Goal: Find specific page/section: Find specific page/section

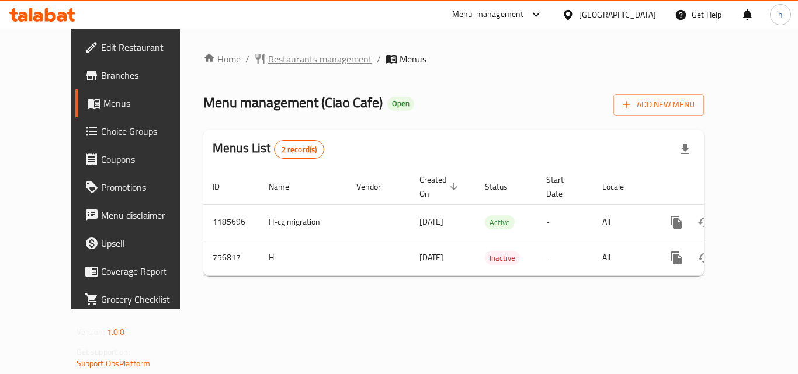
click at [268, 56] on span "Restaurants management" at bounding box center [320, 59] width 104 height 14
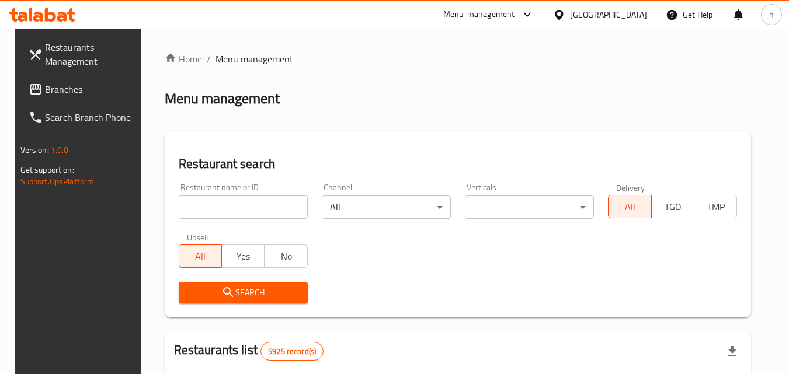
click at [259, 203] on input "search" at bounding box center [243, 207] width 129 height 23
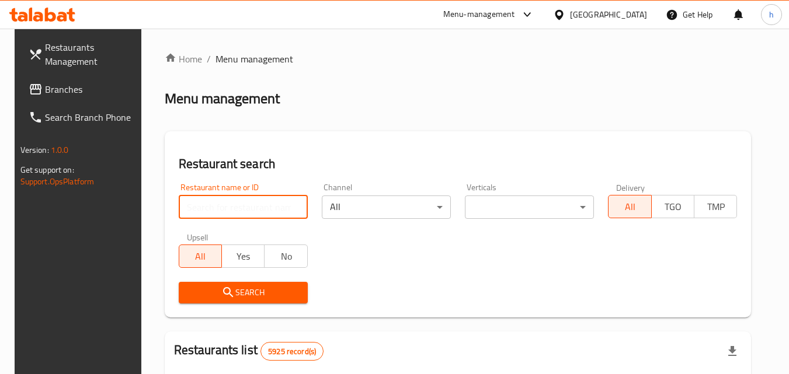
paste input "649779"
type input "649779"
click button "Search" at bounding box center [243, 293] width 129 height 22
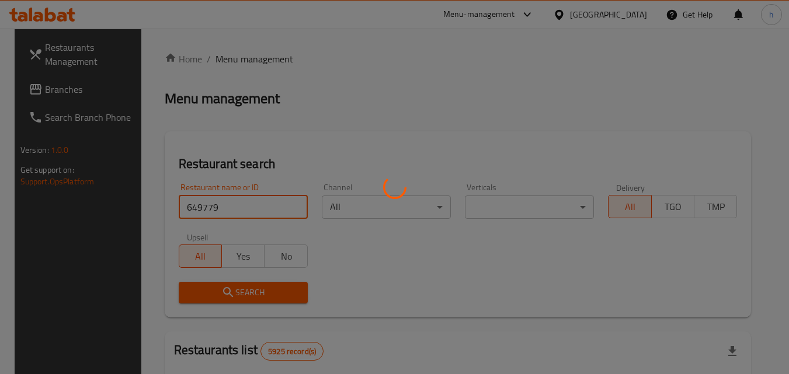
click button "Search" at bounding box center [243, 293] width 129 height 22
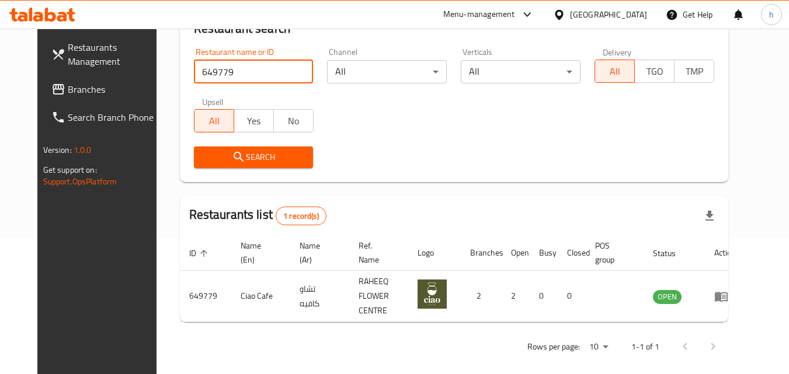
scroll to position [137, 0]
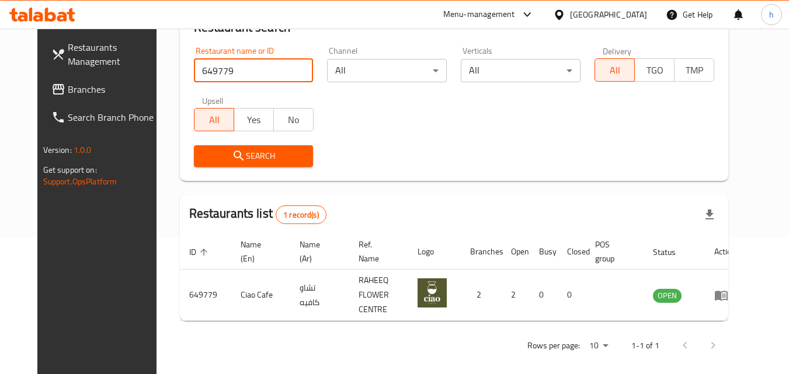
click at [637, 16] on div "[GEOGRAPHIC_DATA]" at bounding box center [608, 14] width 77 height 13
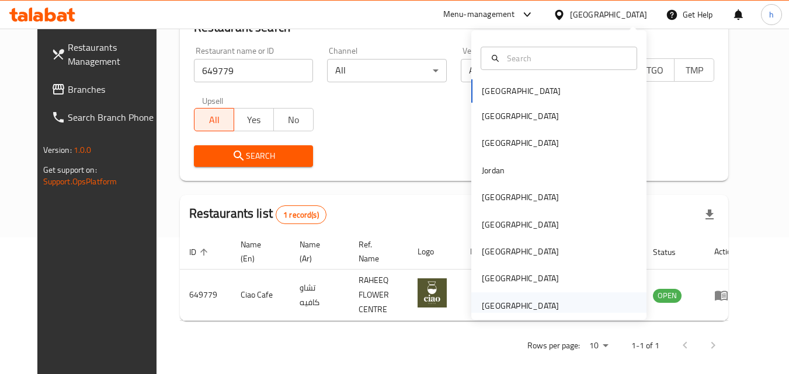
click at [517, 305] on div "[GEOGRAPHIC_DATA]" at bounding box center [520, 306] width 77 height 13
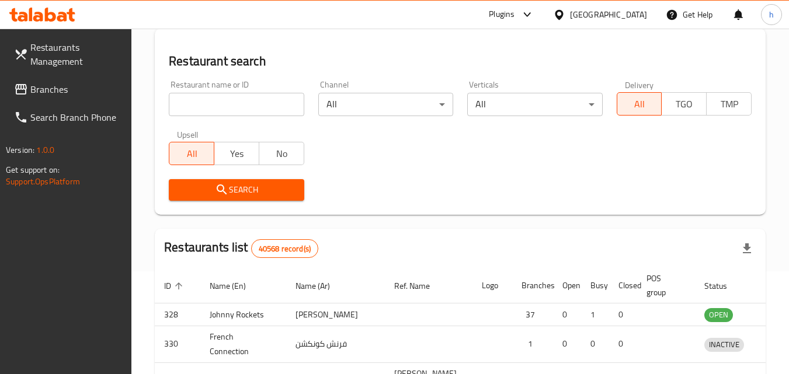
scroll to position [137, 0]
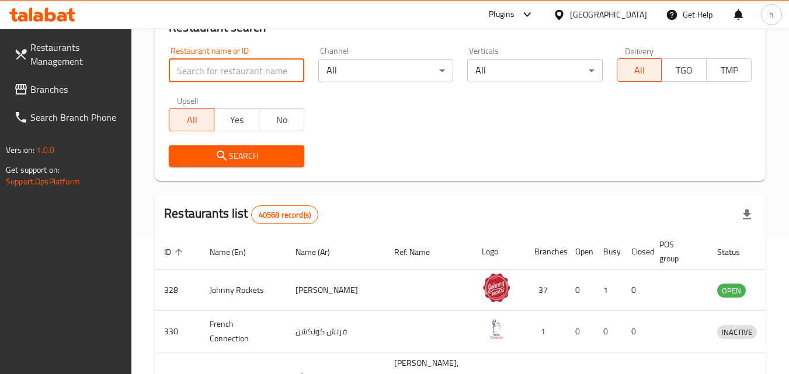
click at [214, 67] on input "search" at bounding box center [236, 70] width 135 height 23
paste input "773564"
type input "773564"
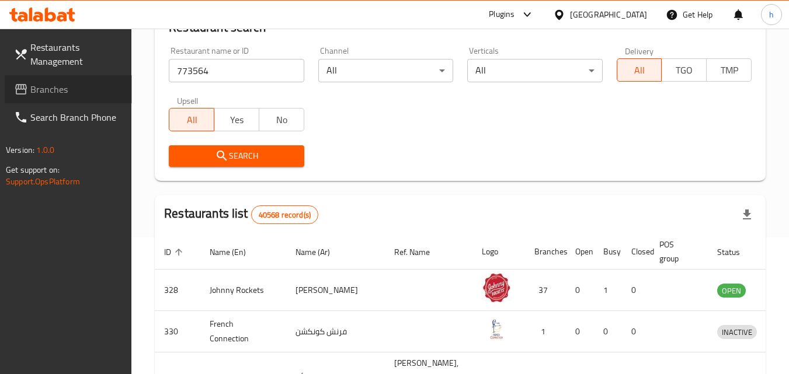
click at [82, 91] on span "Branches" at bounding box center [76, 89] width 92 height 14
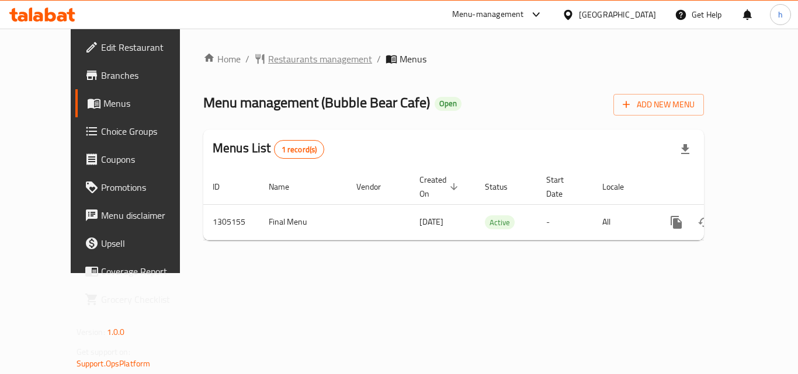
click at [284, 55] on span "Restaurants management" at bounding box center [320, 59] width 104 height 14
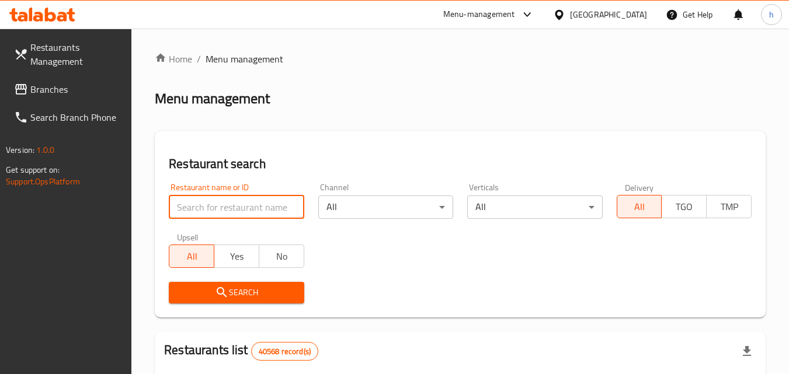
click at [275, 207] on input "search" at bounding box center [236, 207] width 135 height 23
paste input "703485"
type input "703485"
click button "Search" at bounding box center [236, 293] width 135 height 22
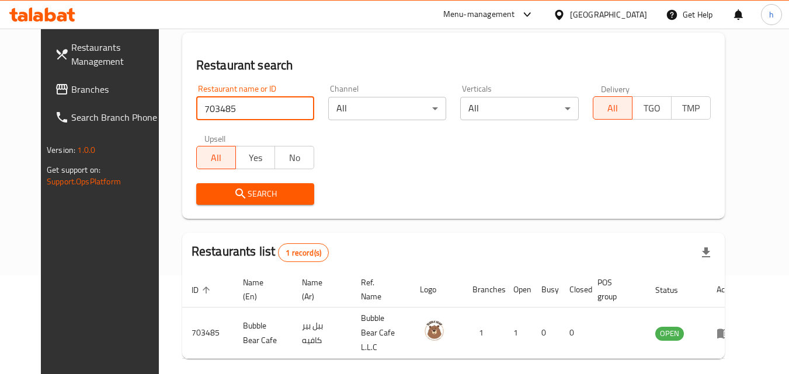
scroll to position [78, 0]
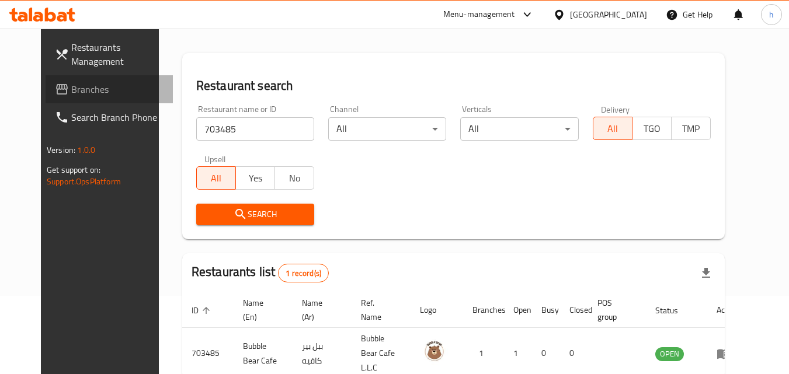
click at [71, 90] on span "Branches" at bounding box center [117, 89] width 92 height 14
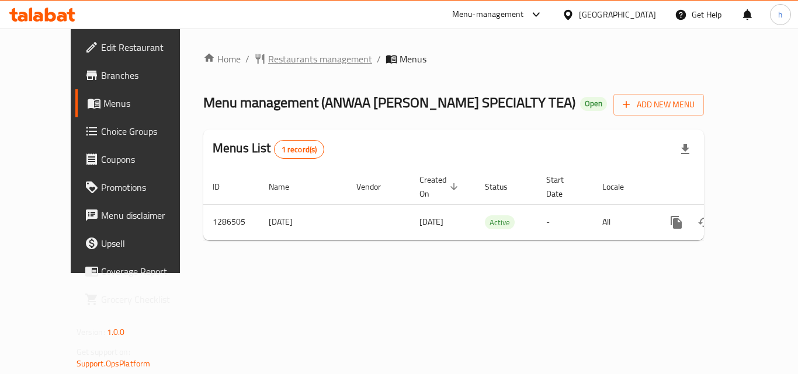
click at [268, 60] on span "Restaurants management" at bounding box center [320, 59] width 104 height 14
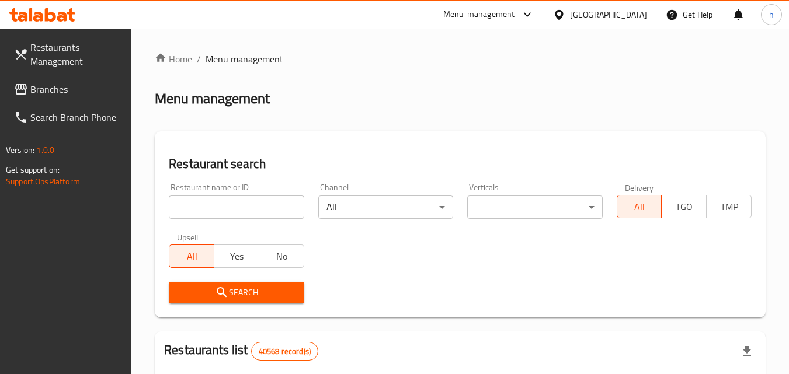
click at [242, 206] on input "search" at bounding box center [236, 207] width 135 height 23
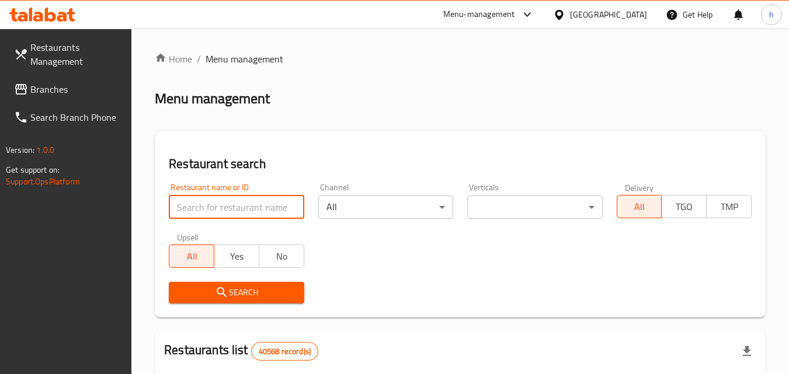
paste input "696251"
type input "696251"
click button "Search" at bounding box center [236, 293] width 135 height 22
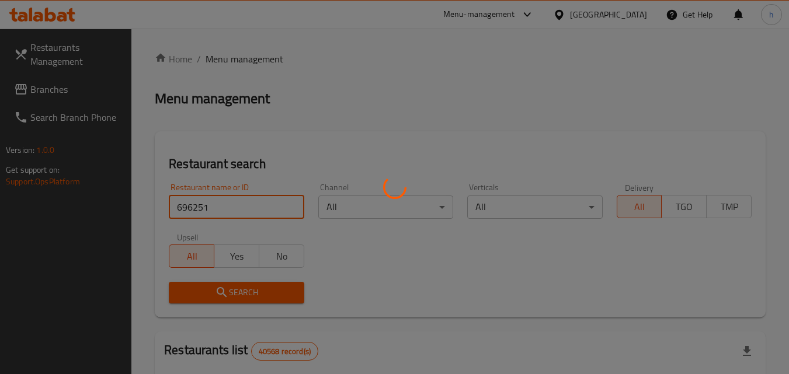
click button "Search" at bounding box center [236, 293] width 135 height 22
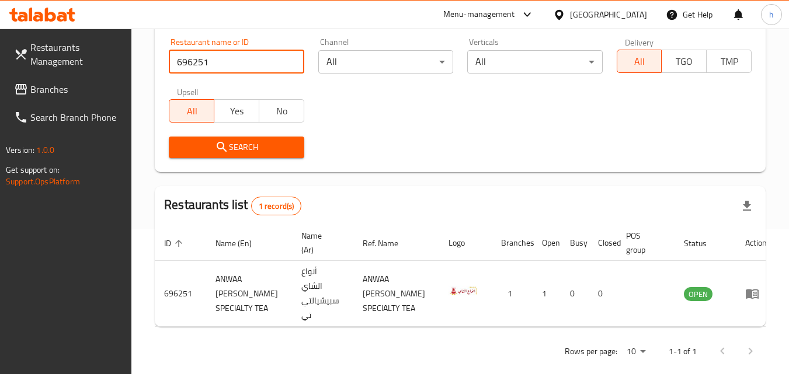
scroll to position [161, 0]
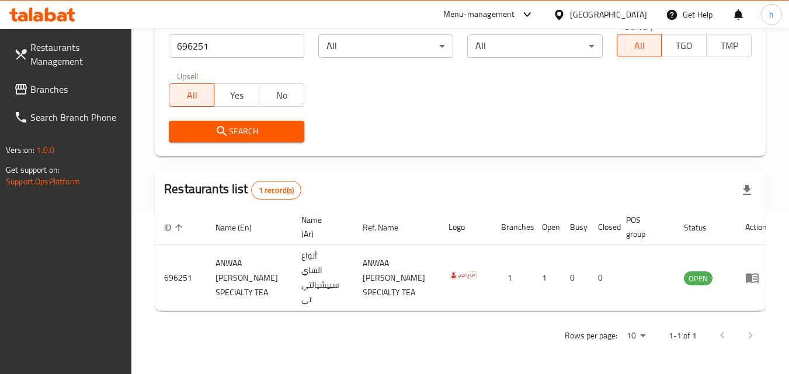
click at [634, 8] on div "United Arab Emirates" at bounding box center [608, 14] width 77 height 13
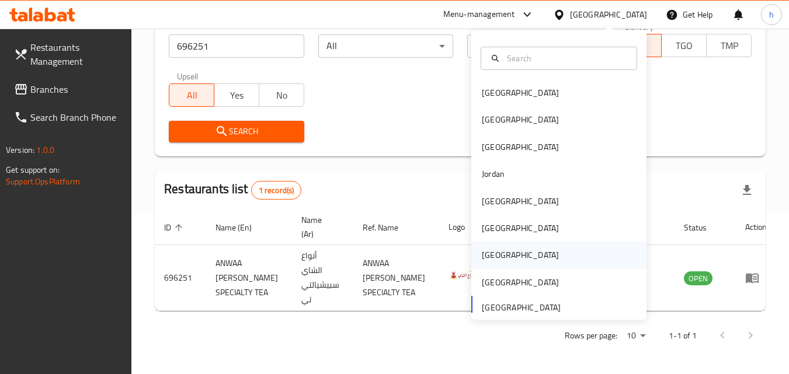
click at [491, 253] on div "Qatar" at bounding box center [520, 255] width 77 height 13
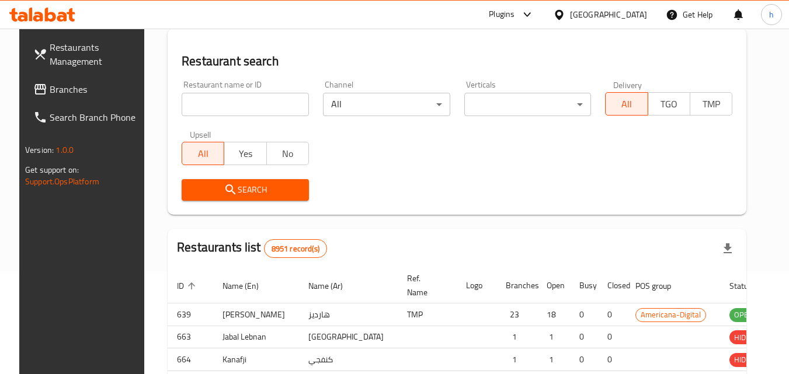
scroll to position [161, 0]
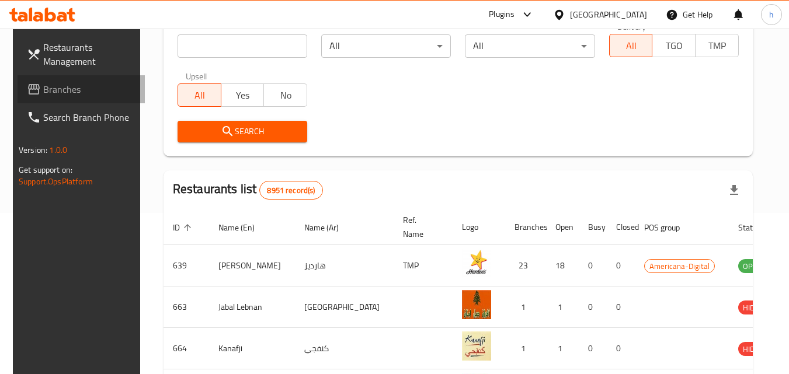
click at [69, 92] on span "Branches" at bounding box center [89, 89] width 92 height 14
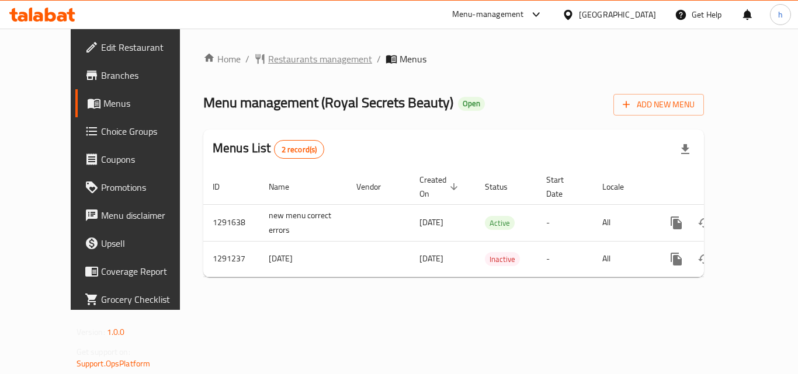
click at [268, 57] on span "Restaurants management" at bounding box center [320, 59] width 104 height 14
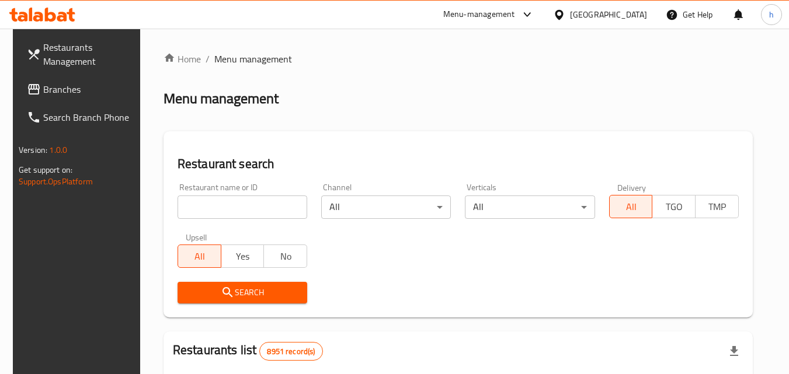
click at [223, 203] on input "search" at bounding box center [243, 207] width 130 height 23
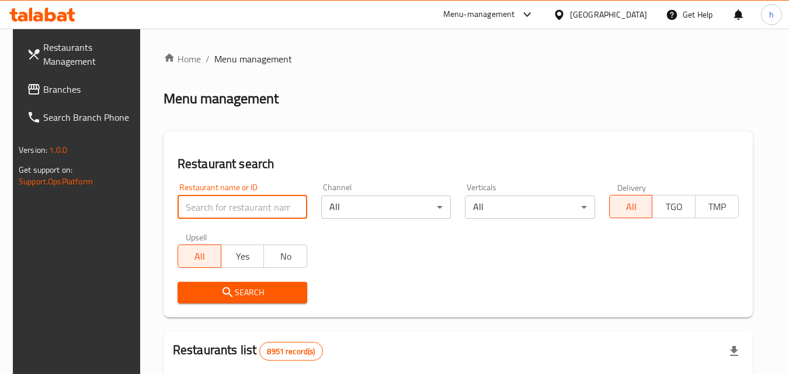
paste input "698502"
type input "698502"
click button "Search" at bounding box center [243, 293] width 130 height 22
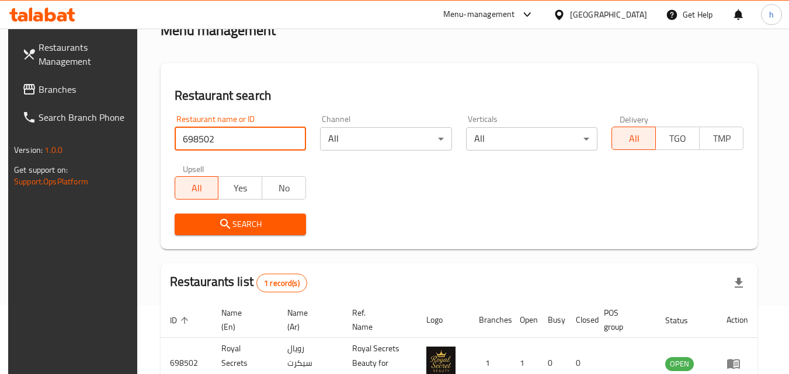
scroll to position [147, 0]
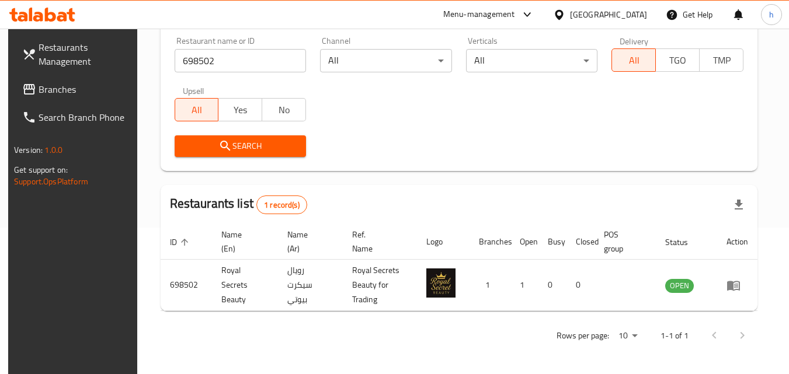
click at [637, 15] on div "Qatar" at bounding box center [608, 14] width 77 height 13
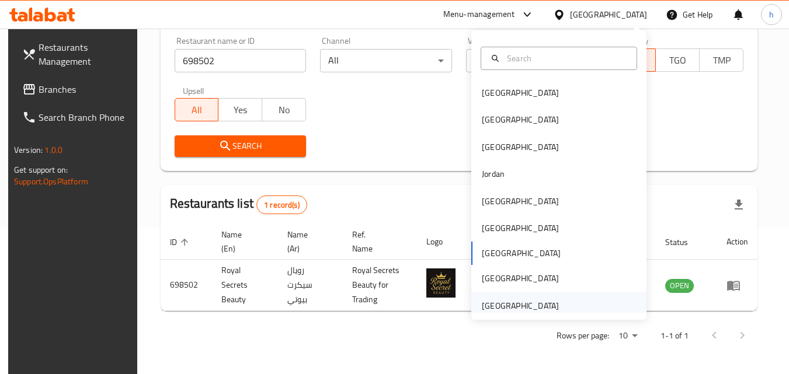
click at [501, 308] on div "United Arab Emirates" at bounding box center [520, 306] width 77 height 13
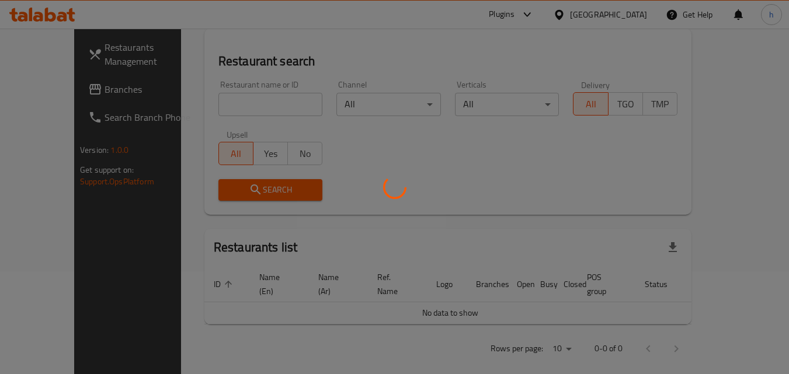
scroll to position [147, 0]
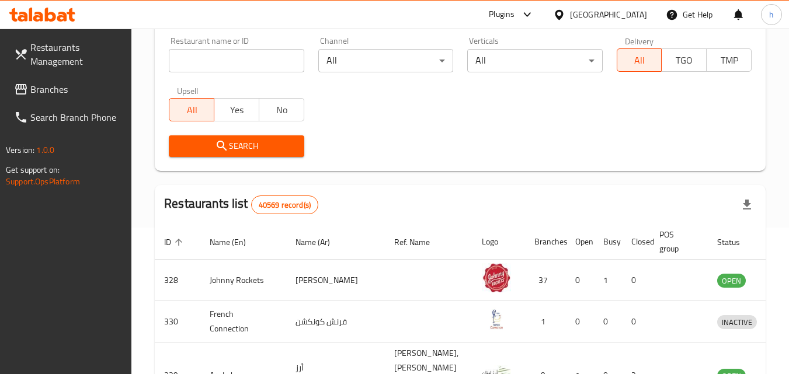
click at [53, 89] on span "Branches" at bounding box center [76, 89] width 92 height 14
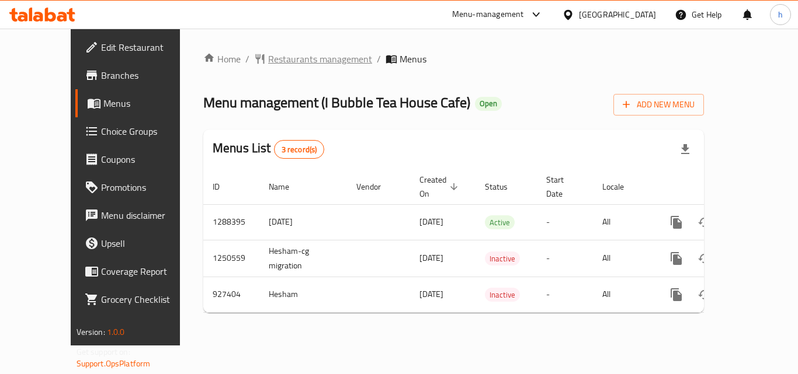
click at [268, 56] on span "Restaurants management" at bounding box center [320, 59] width 104 height 14
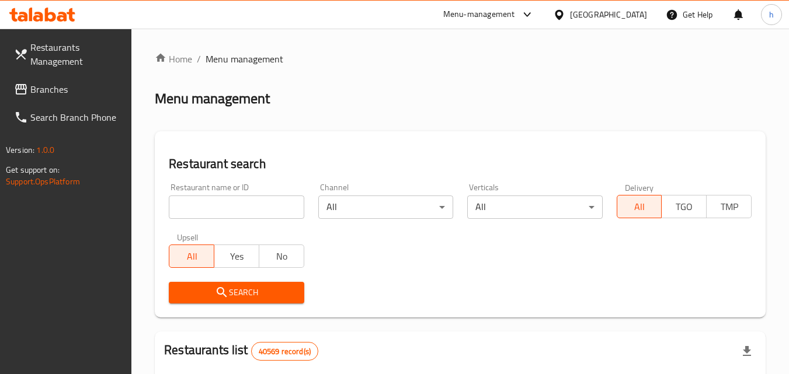
click at [242, 211] on input "search" at bounding box center [236, 207] width 135 height 23
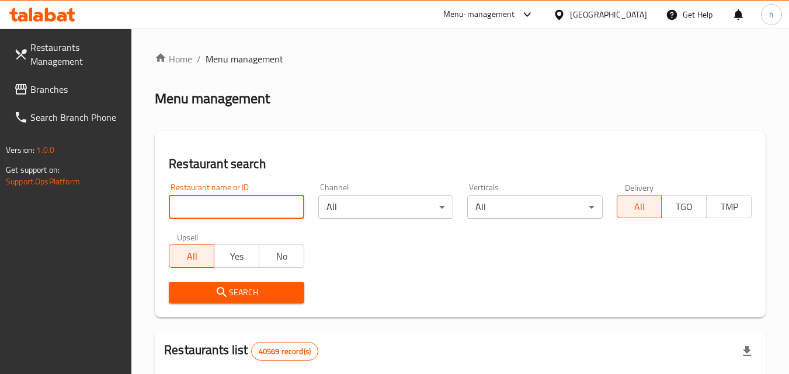
paste input "658825"
type input "658825"
click button "Search" at bounding box center [236, 293] width 135 height 22
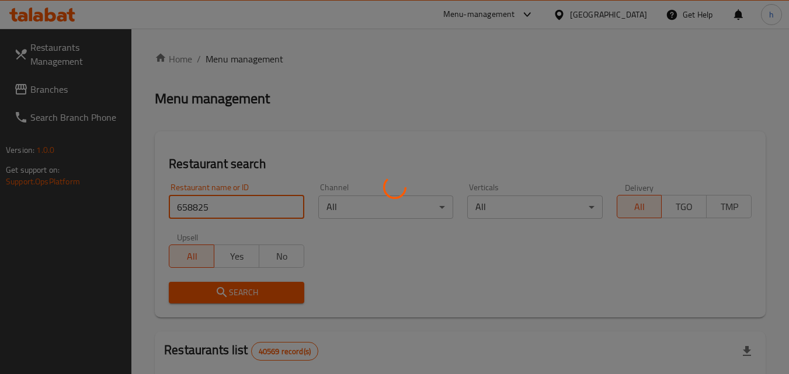
click button "Search" at bounding box center [236, 293] width 135 height 22
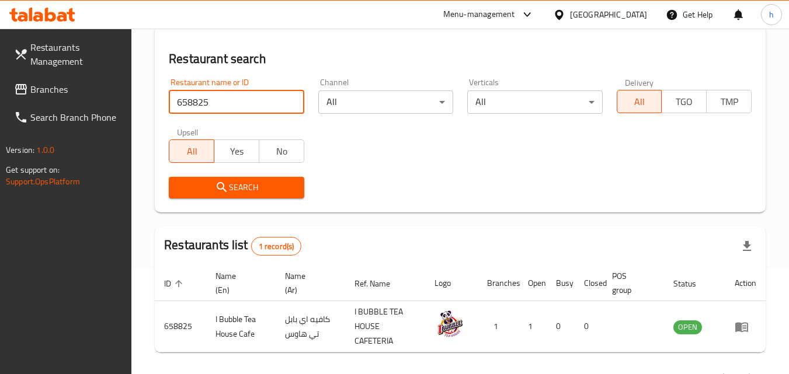
scroll to position [88, 0]
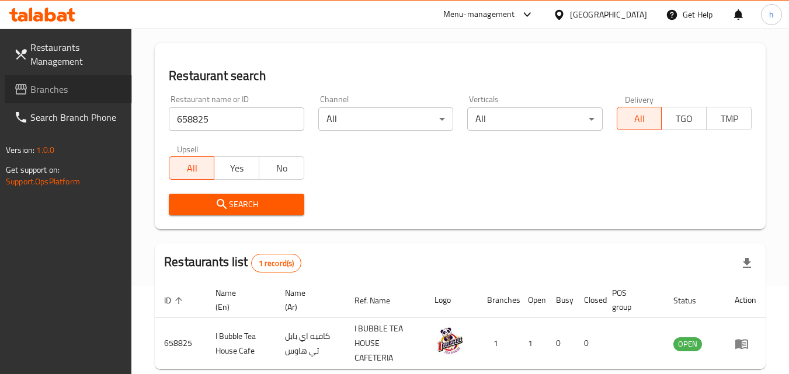
click at [60, 92] on span "Branches" at bounding box center [76, 89] width 92 height 14
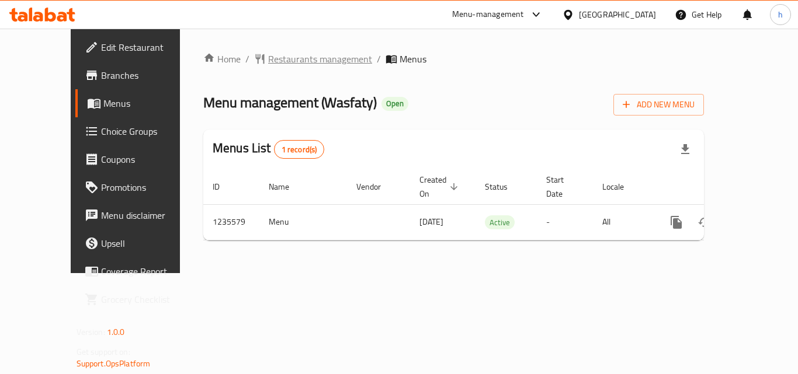
click at [268, 60] on span "Restaurants management" at bounding box center [320, 59] width 104 height 14
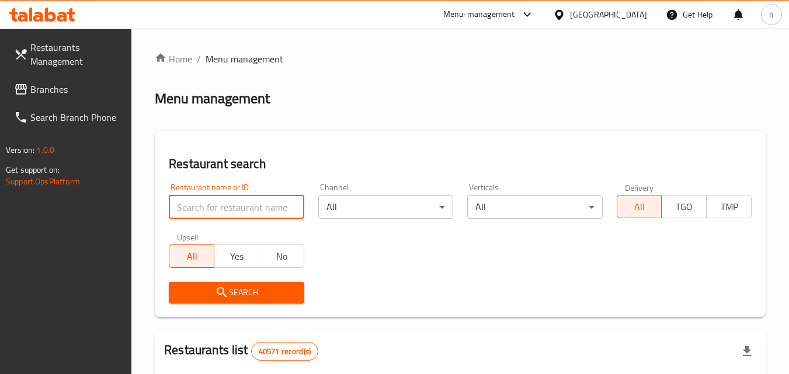
click at [244, 208] on input "search" at bounding box center [236, 207] width 135 height 23
paste input "678776"
type input "678776"
click button "Search" at bounding box center [236, 293] width 135 height 22
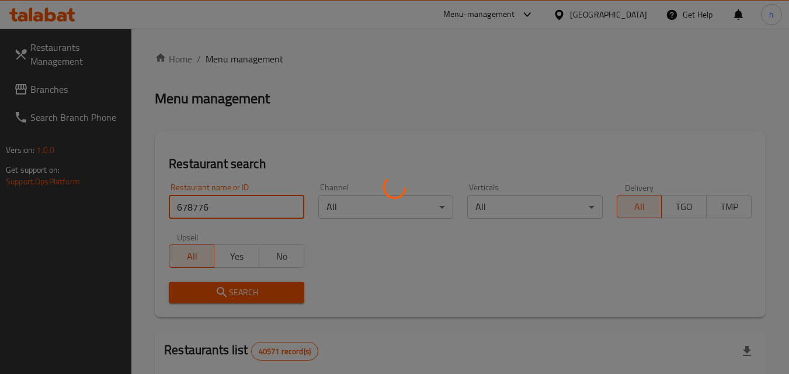
click button "Search" at bounding box center [236, 293] width 135 height 22
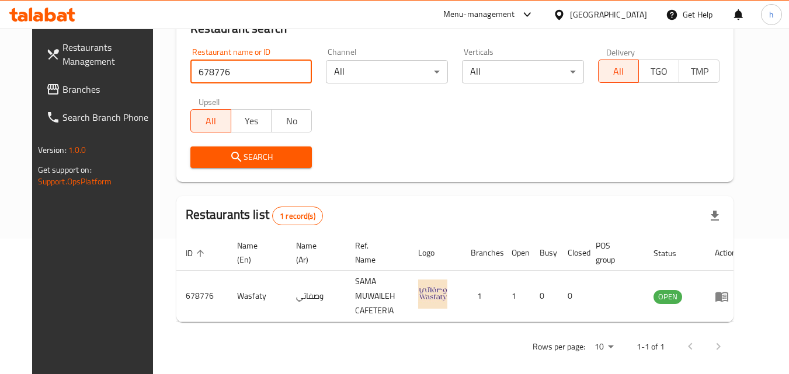
scroll to position [137, 0]
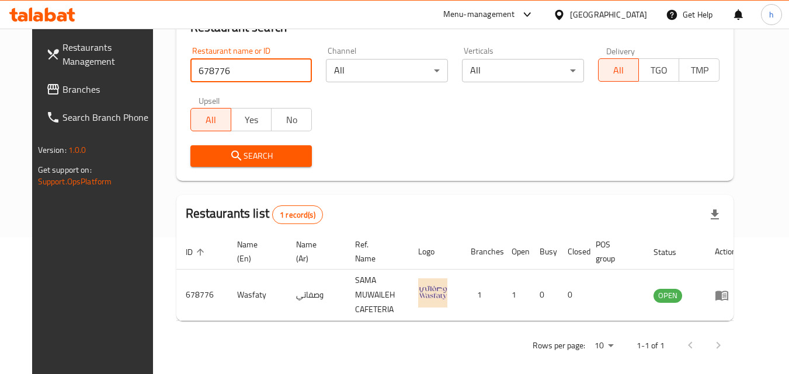
click at [620, 15] on div "United Arab Emirates" at bounding box center [608, 14] width 77 height 13
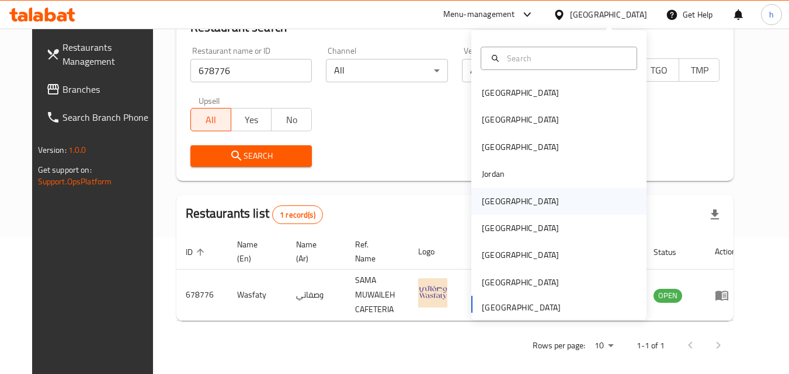
click at [503, 207] on div "[GEOGRAPHIC_DATA]" at bounding box center [521, 201] width 96 height 27
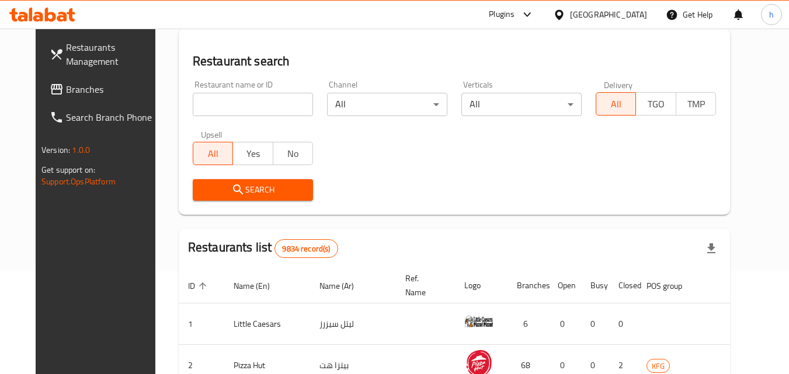
scroll to position [137, 0]
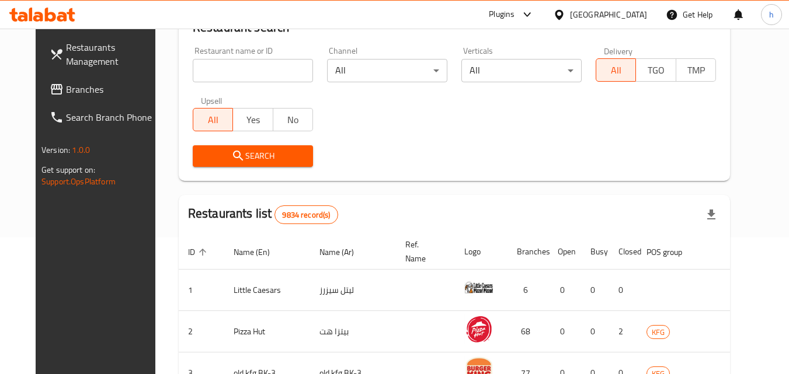
click at [66, 88] on span "Branches" at bounding box center [112, 89] width 92 height 14
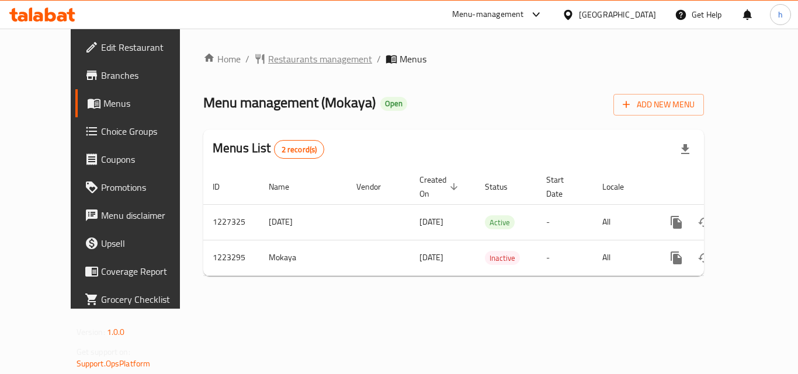
click at [268, 55] on span "Restaurants management" at bounding box center [320, 59] width 104 height 14
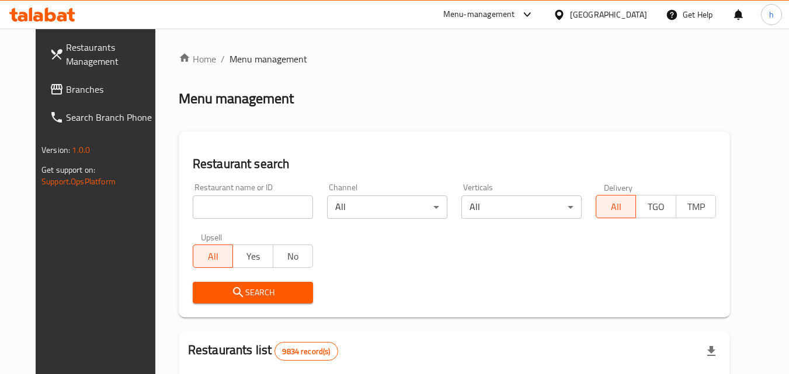
click at [257, 201] on input "search" at bounding box center [253, 207] width 120 height 23
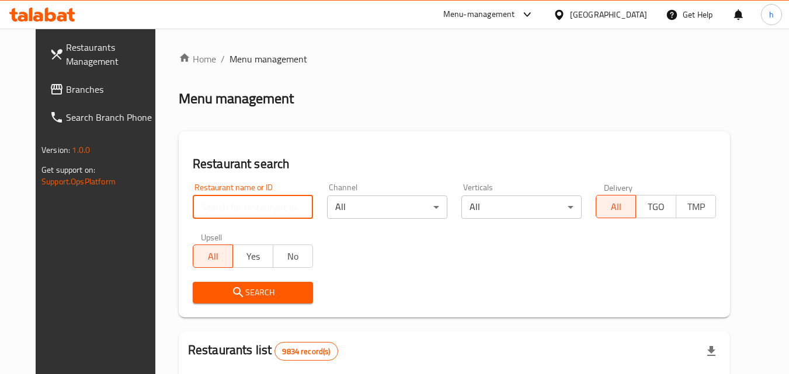
paste input "674319"
type input "674319"
click button "Search" at bounding box center [253, 293] width 120 height 22
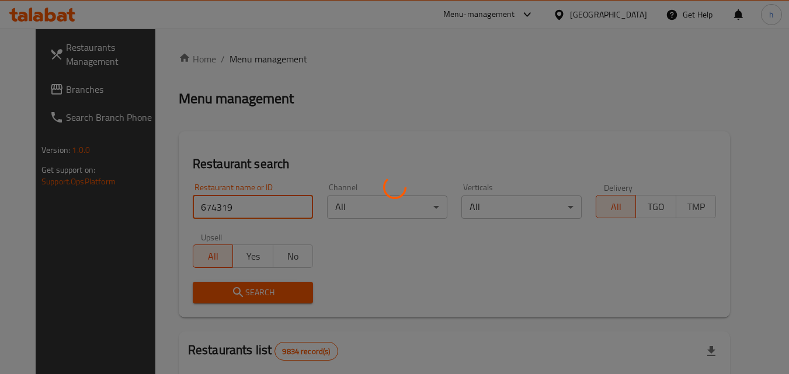
click button "Search" at bounding box center [253, 293] width 120 height 22
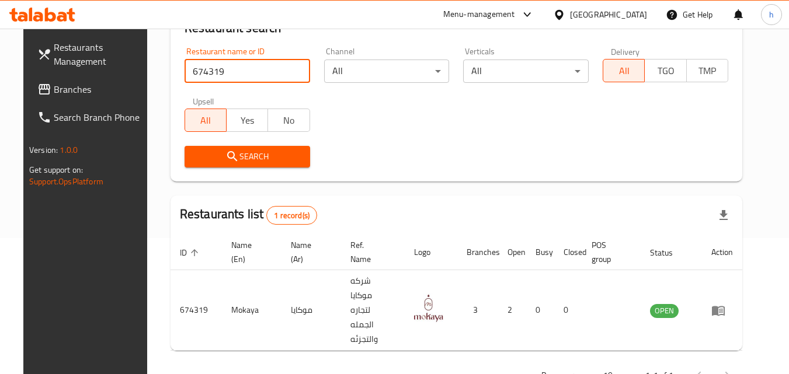
scroll to position [137, 0]
